Goal: Transaction & Acquisition: Purchase product/service

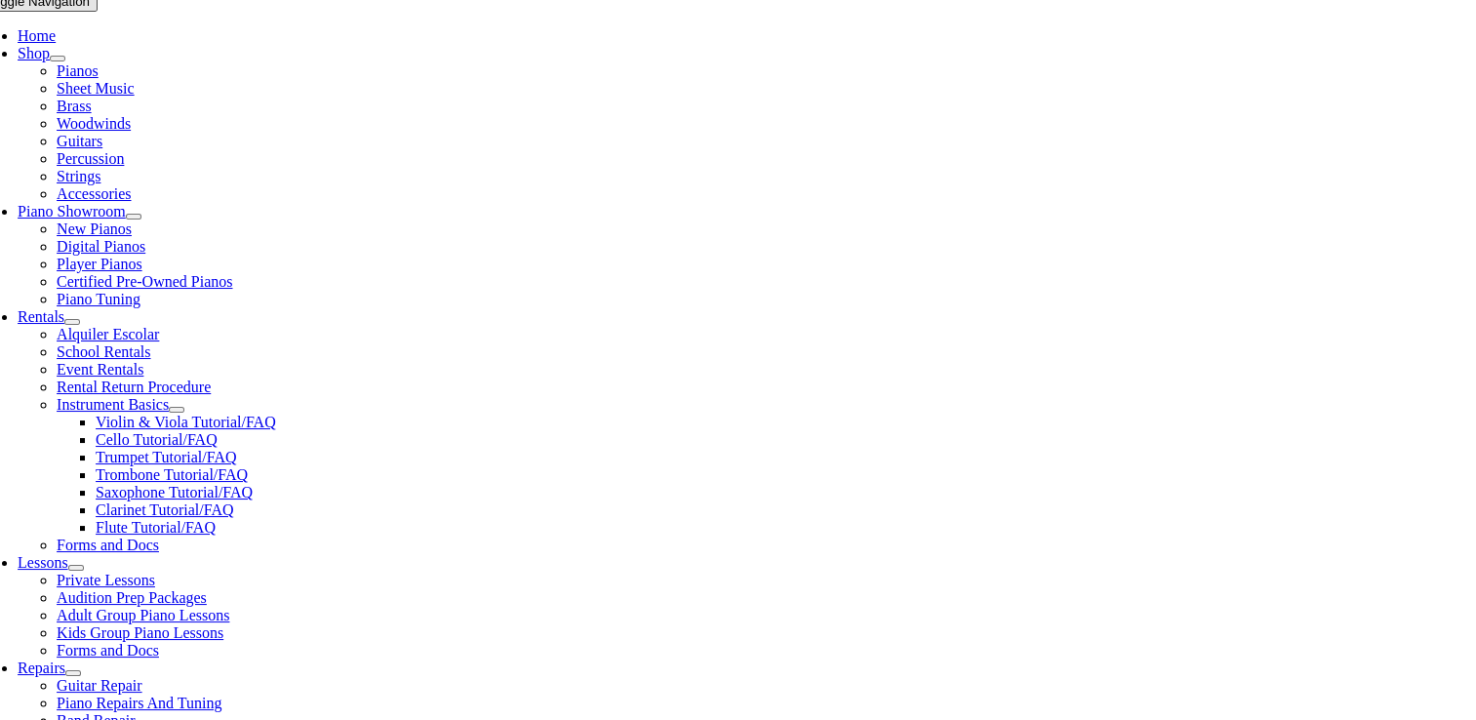
scroll to position [400, 0]
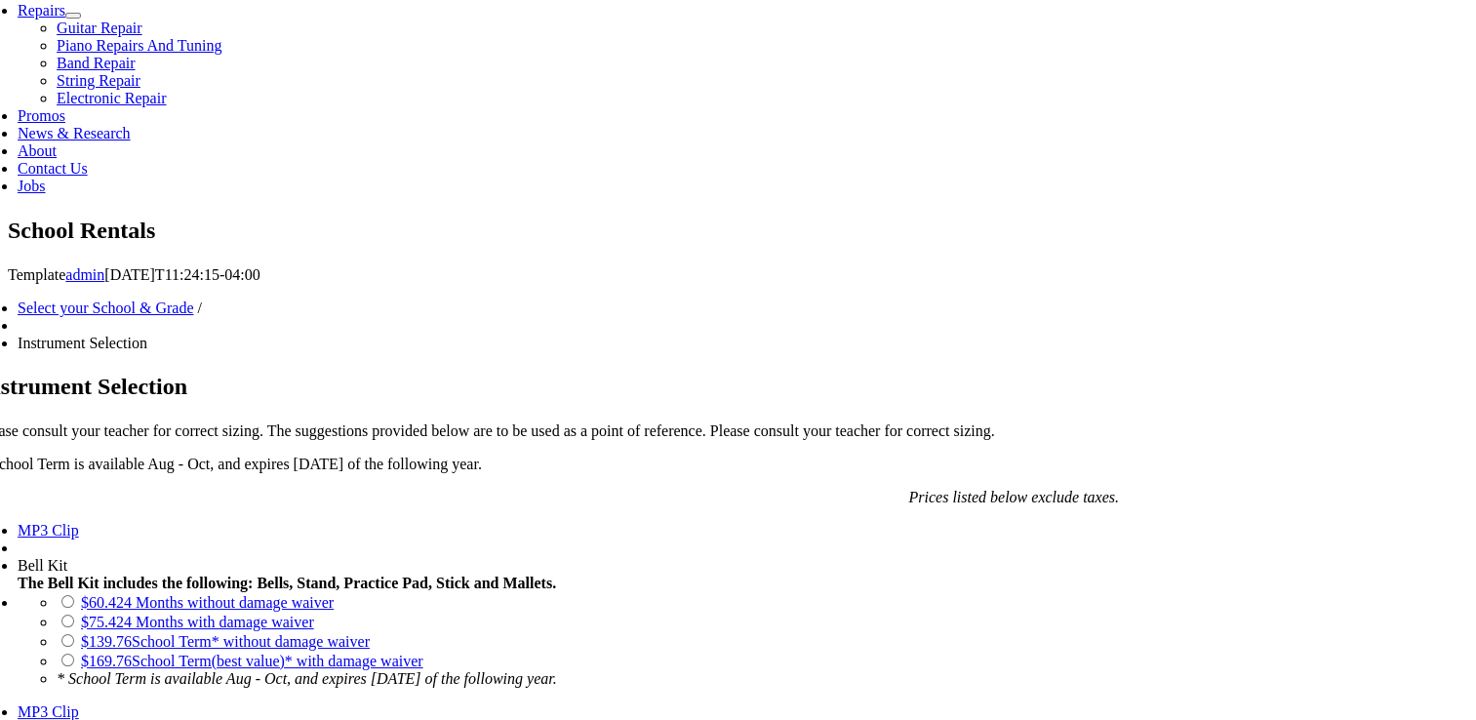
scroll to position [1009, 0]
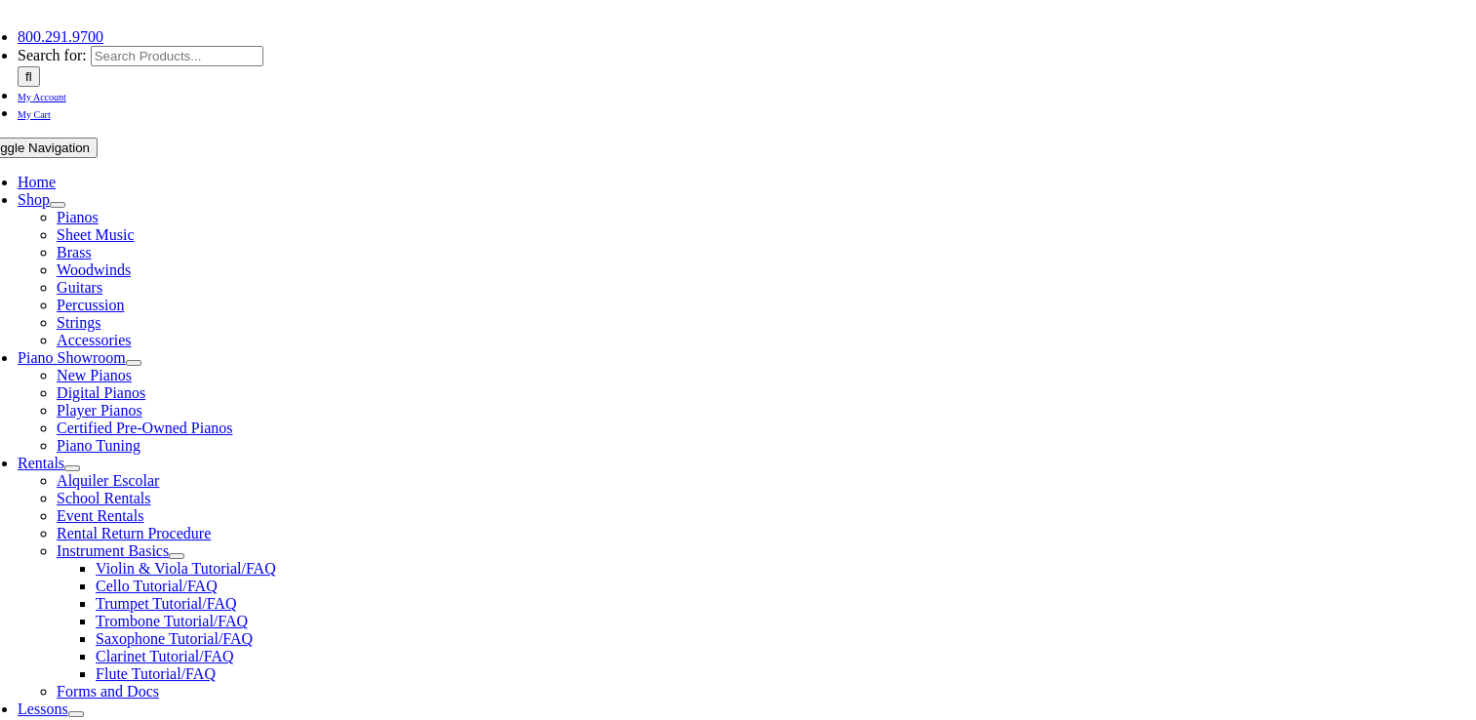
scroll to position [0, 0]
